Goal: Task Accomplishment & Management: Manage account settings

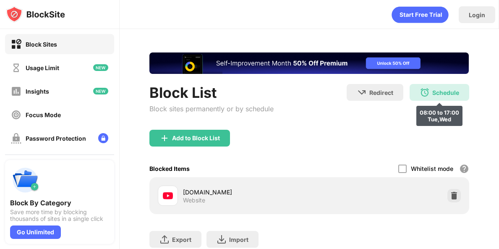
click at [436, 92] on div "Schedule" at bounding box center [445, 92] width 27 height 7
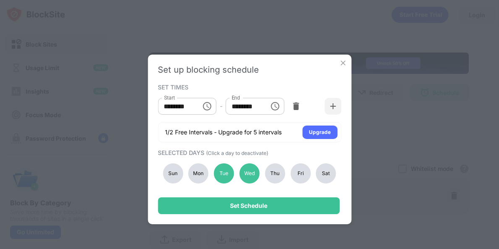
click at [200, 170] on div "Mon" at bounding box center [198, 173] width 20 height 20
click at [222, 171] on div "Tue" at bounding box center [224, 173] width 20 height 20
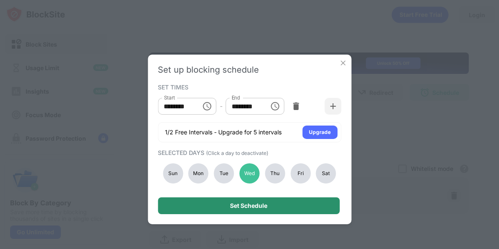
click at [251, 205] on div "Set Schedule" at bounding box center [248, 205] width 37 height 7
